Goal: Information Seeking & Learning: Learn about a topic

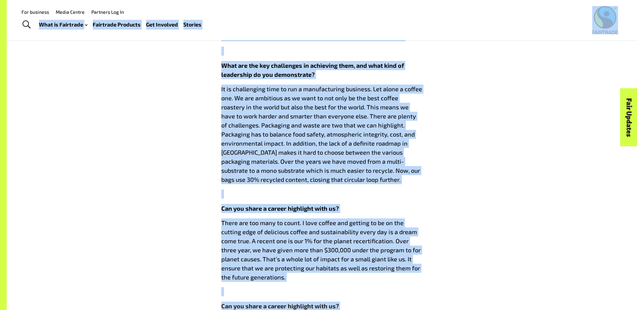
scroll to position [566, 0]
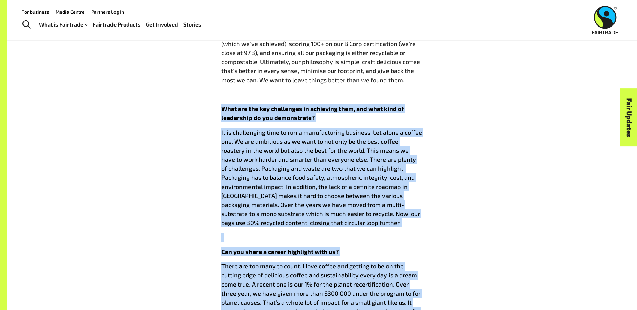
drag, startPoint x: 409, startPoint y: 226, endPoint x: 220, endPoint y: 56, distance: 254.0
click at [220, 56] on div "Get to know [PERSON_NAME] – CEO [PERSON_NAME] & [PERSON_NAME] [DATE] B Corp Mon…" at bounding box center [322, 169] width 210 height 937
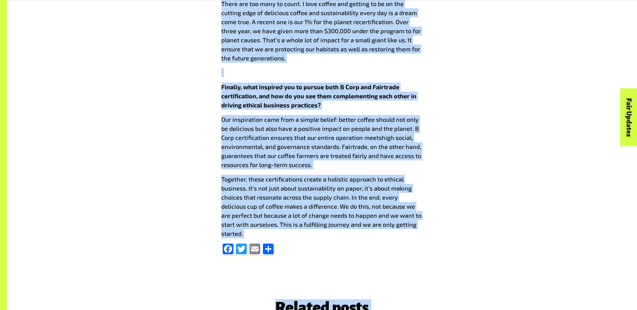
scroll to position [1029, 0]
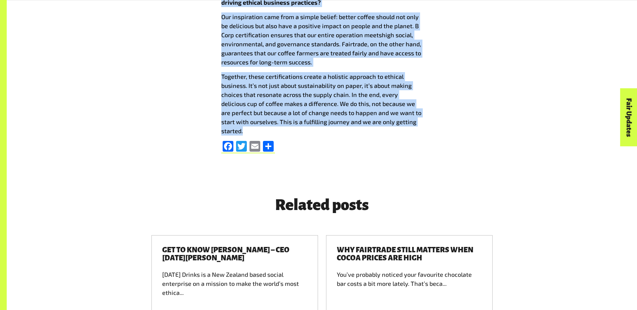
drag, startPoint x: 220, startPoint y: 133, endPoint x: 412, endPoint y: 73, distance: 201.0
drag, startPoint x: 412, startPoint y: 73, endPoint x: 380, endPoint y: 64, distance: 32.8
copy div "L Ipsu Dolor si amet, con ad’el seddoeiusmo temporinci utla etdolo magn aliqua …"
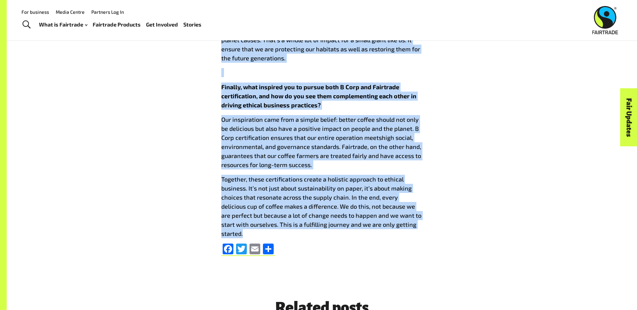
scroll to position [861, 0]
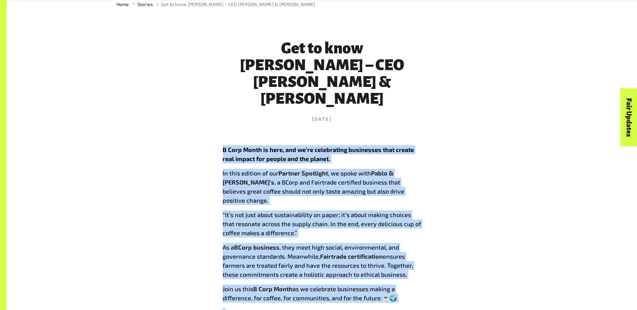
scroll to position [257, 0]
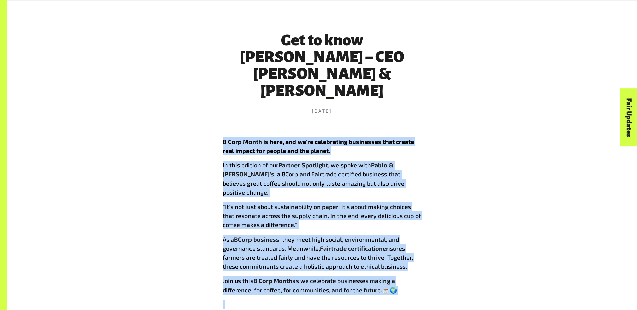
click at [363, 161] on p "In this edition of our Partner Spotlight , we spoke with [PERSON_NAME] & [PERSO…" at bounding box center [322, 179] width 199 height 36
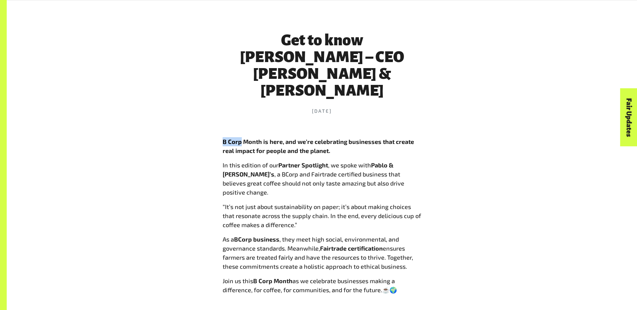
drag, startPoint x: 222, startPoint y: 107, endPoint x: 239, endPoint y: 111, distance: 17.9
click at [239, 136] on div "B Corp Month is here, and we’re celebrating businesses that create real impact …" at bounding box center [322, 226] width 202 height 180
drag, startPoint x: 280, startPoint y: 196, endPoint x: 235, endPoint y: 195, distance: 44.7
click at [235, 235] on p "As a BCorp business , they meet high social, environmental, and governance stan…" at bounding box center [322, 253] width 199 height 36
copy b "BCorp business"
